Goal: Transaction & Acquisition: Download file/media

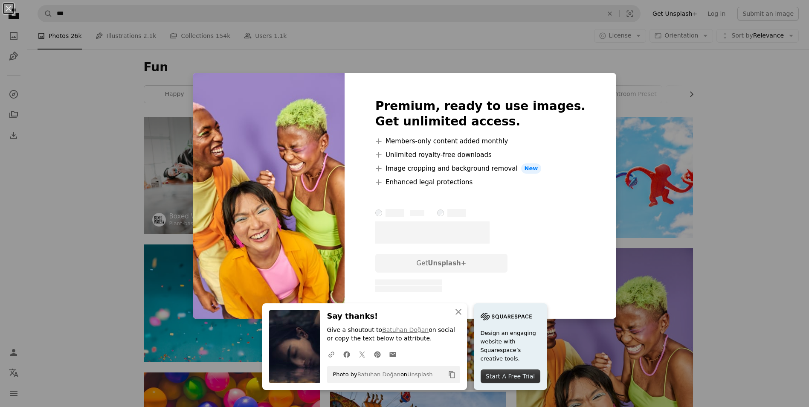
scroll to position [171, 0]
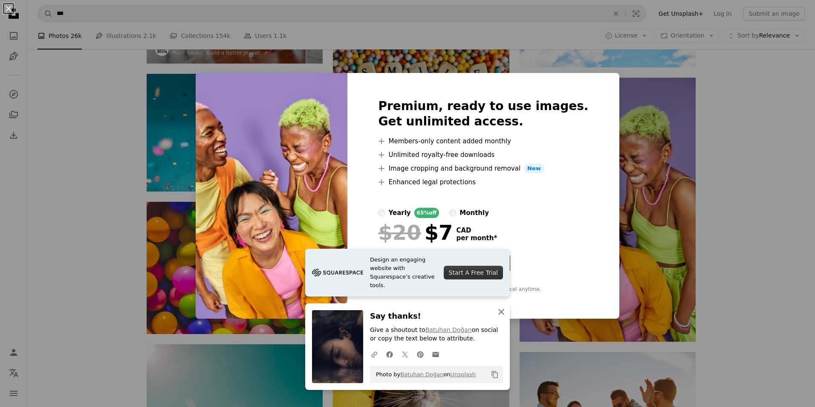
click at [502, 313] on icon "An X shape" at bounding box center [501, 312] width 10 height 10
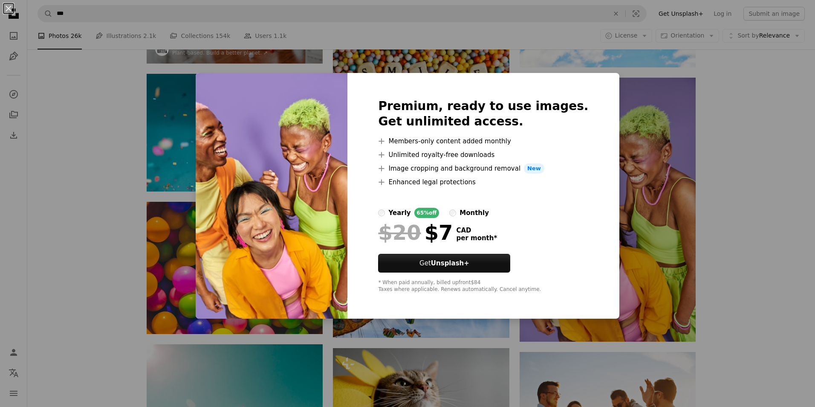
click at [627, 183] on div "An X shape Premium, ready to use images. Get unlimited access. A plus sign Memb…" at bounding box center [407, 203] width 815 height 407
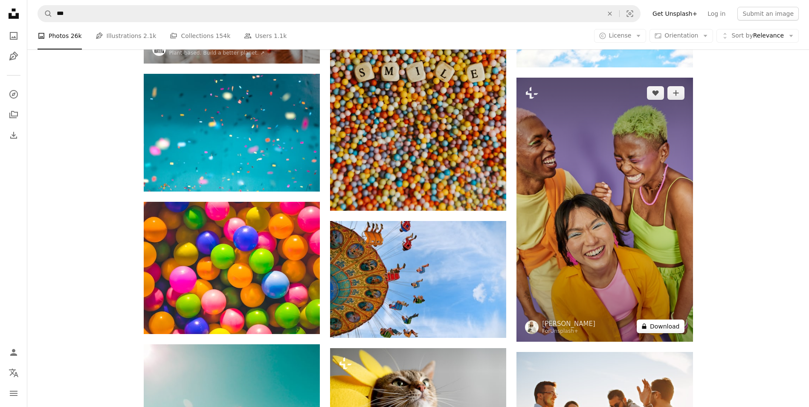
click at [649, 330] on button "A lock Download" at bounding box center [661, 326] width 48 height 14
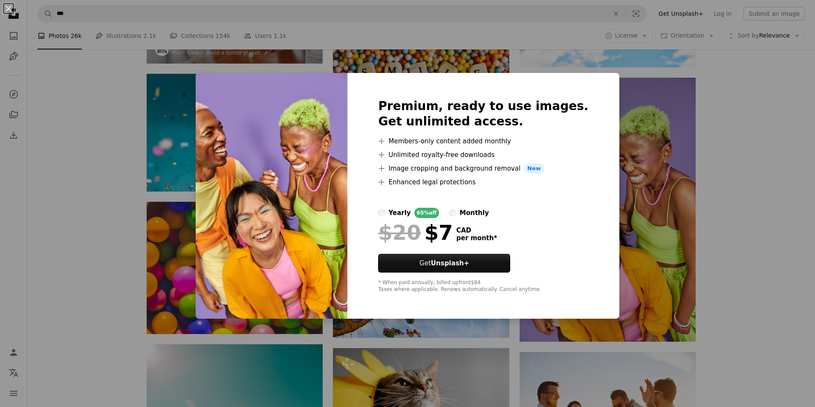
click at [644, 260] on div "An X shape Premium, ready to use images. Get unlimited access. A plus sign Memb…" at bounding box center [407, 203] width 815 height 407
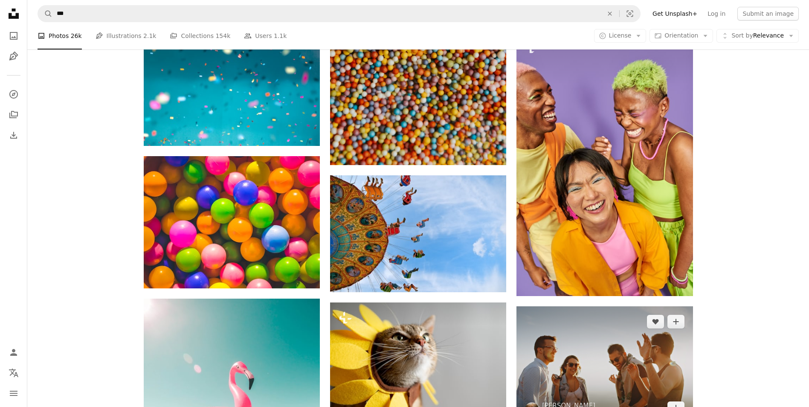
scroll to position [299, 0]
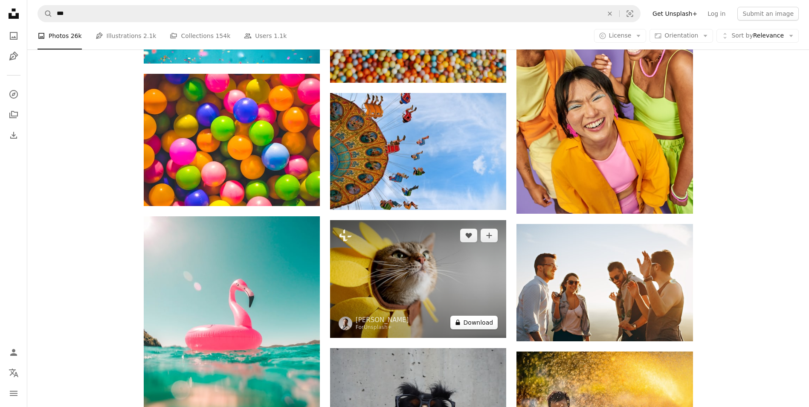
click at [477, 322] on button "A lock Download" at bounding box center [474, 323] width 48 height 14
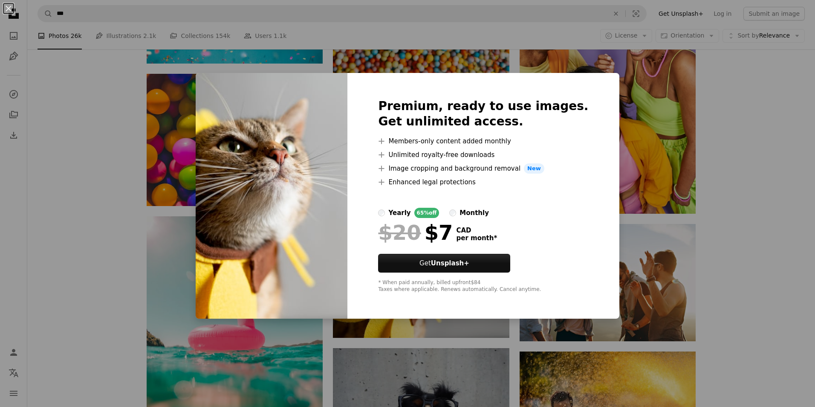
click at [710, 201] on div "An X shape Premium, ready to use images. Get unlimited access. A plus sign Memb…" at bounding box center [407, 203] width 815 height 407
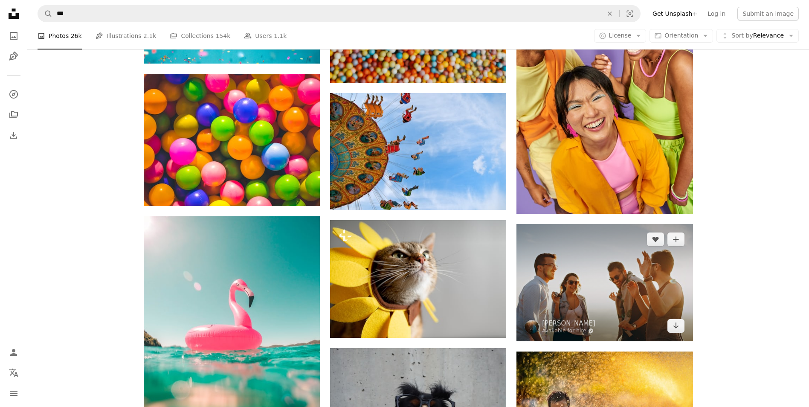
scroll to position [469, 0]
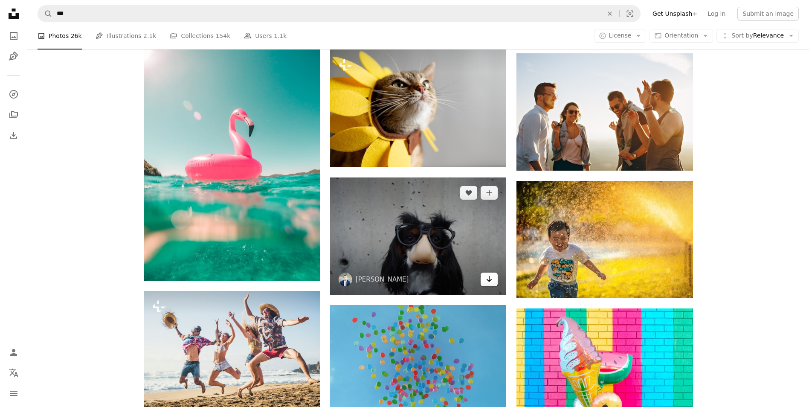
click at [481, 279] on link "Arrow pointing down" at bounding box center [489, 279] width 17 height 14
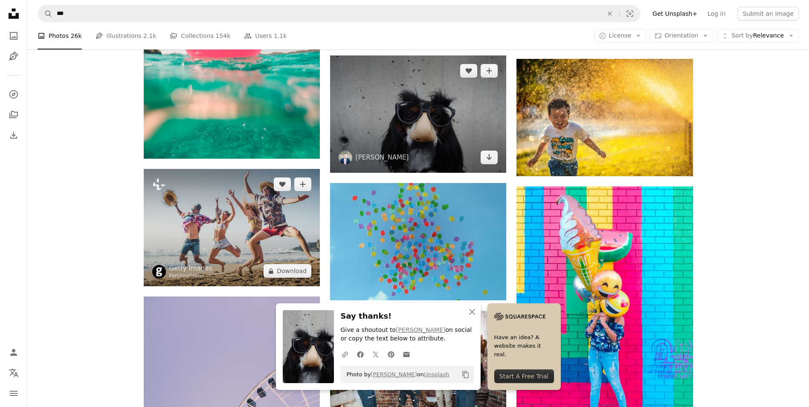
scroll to position [640, 0]
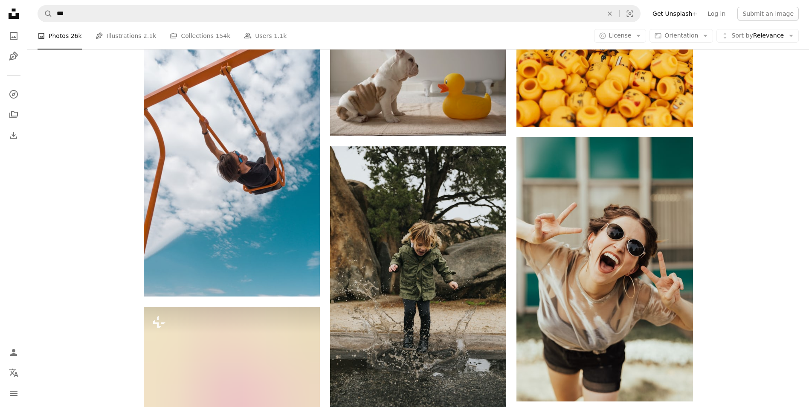
scroll to position [2814, 0]
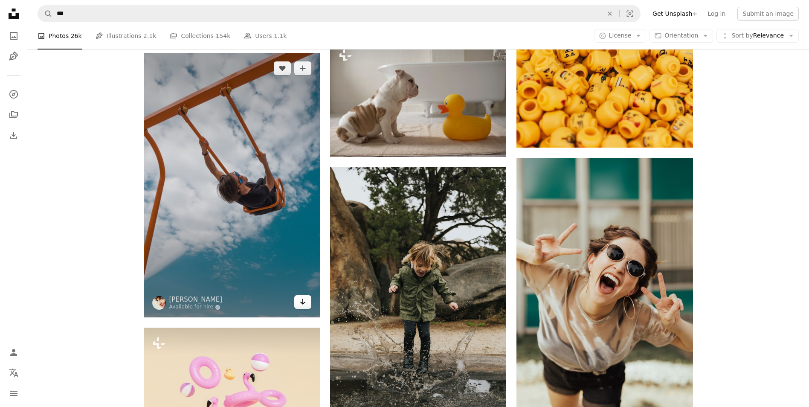
click at [297, 302] on link "Arrow pointing down" at bounding box center [302, 302] width 17 height 14
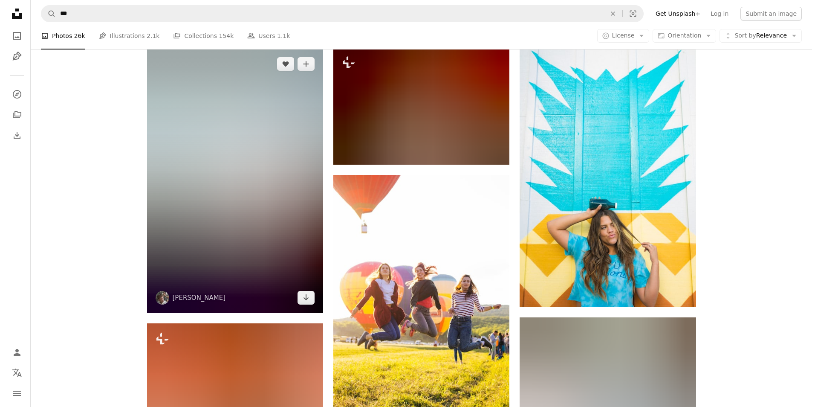
scroll to position [10405, 0]
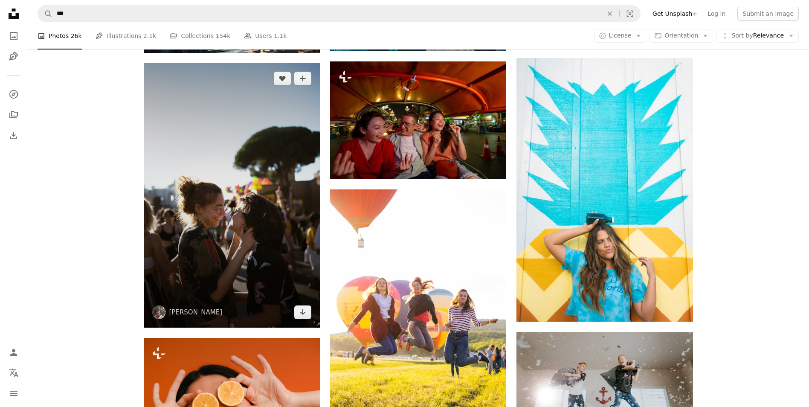
click at [301, 224] on img at bounding box center [232, 195] width 176 height 264
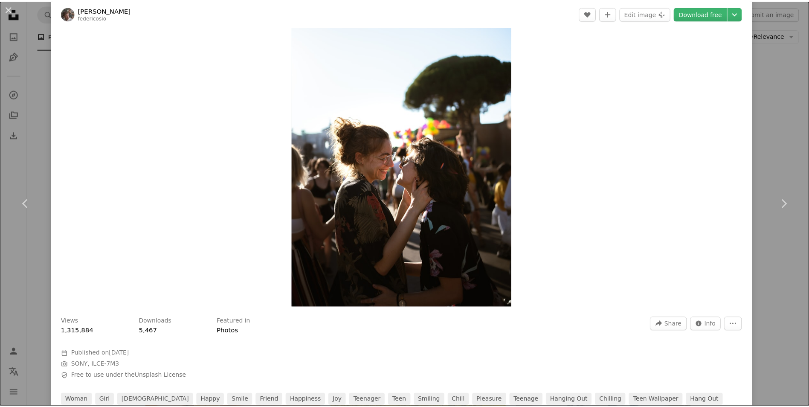
scroll to position [43, 0]
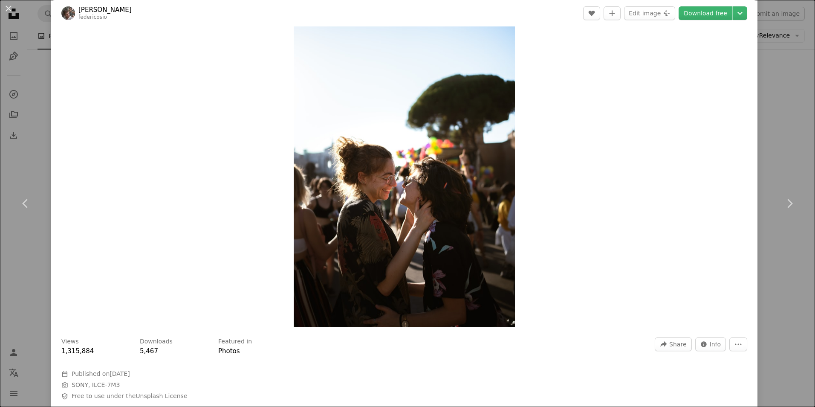
click at [789, 95] on div "An X shape Chevron left Chevron right [PERSON_NAME] federicosio A heart A plus …" at bounding box center [407, 203] width 815 height 407
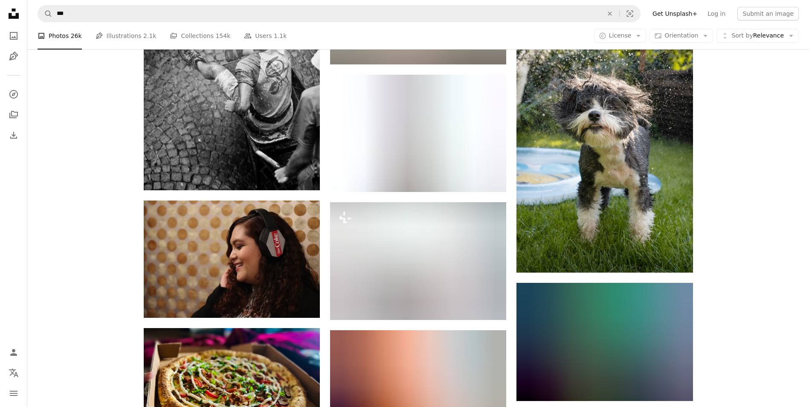
scroll to position [17356, 0]
